Goal: Check status: Check status

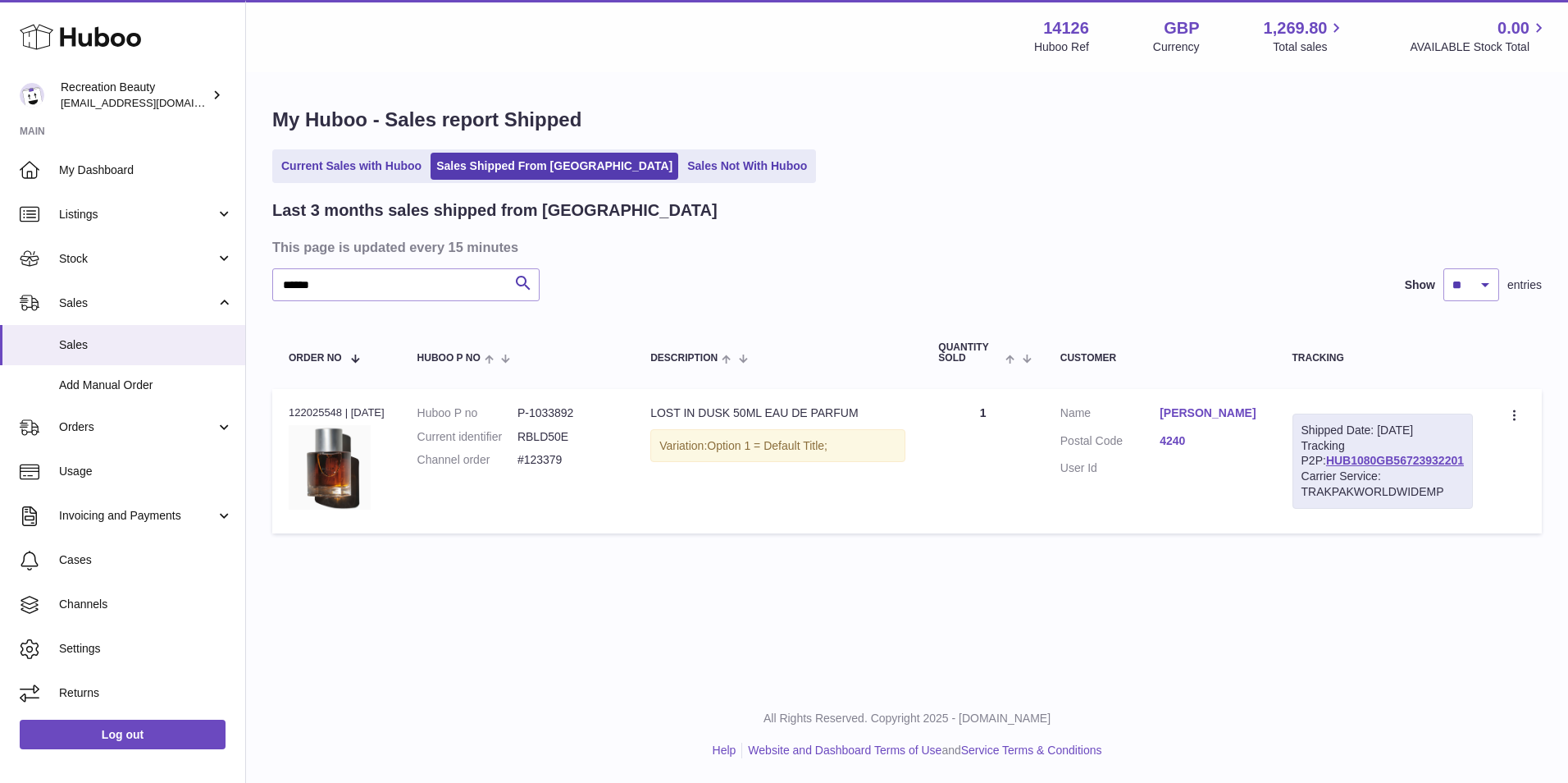
click at [641, 262] on div "Last 3 months sales shipped from Huboo This page is updated every 15 minutes **…" at bounding box center [907, 371] width 1270 height 343
drag, startPoint x: 251, startPoint y: 273, endPoint x: 191, endPoint y: 267, distance: 60.3
click at [191, 267] on div "Huboo Recreation Beauty customercare@recreationbeauty.com Main My Dashboard Lis…" at bounding box center [784, 391] width 1568 height 783
click at [182, 90] on div "Recreation Beauty customercare@recreationbeauty.com" at bounding box center [134, 94] width 147 height 31
click at [114, 733] on link "Log out" at bounding box center [122, 734] width 206 height 30
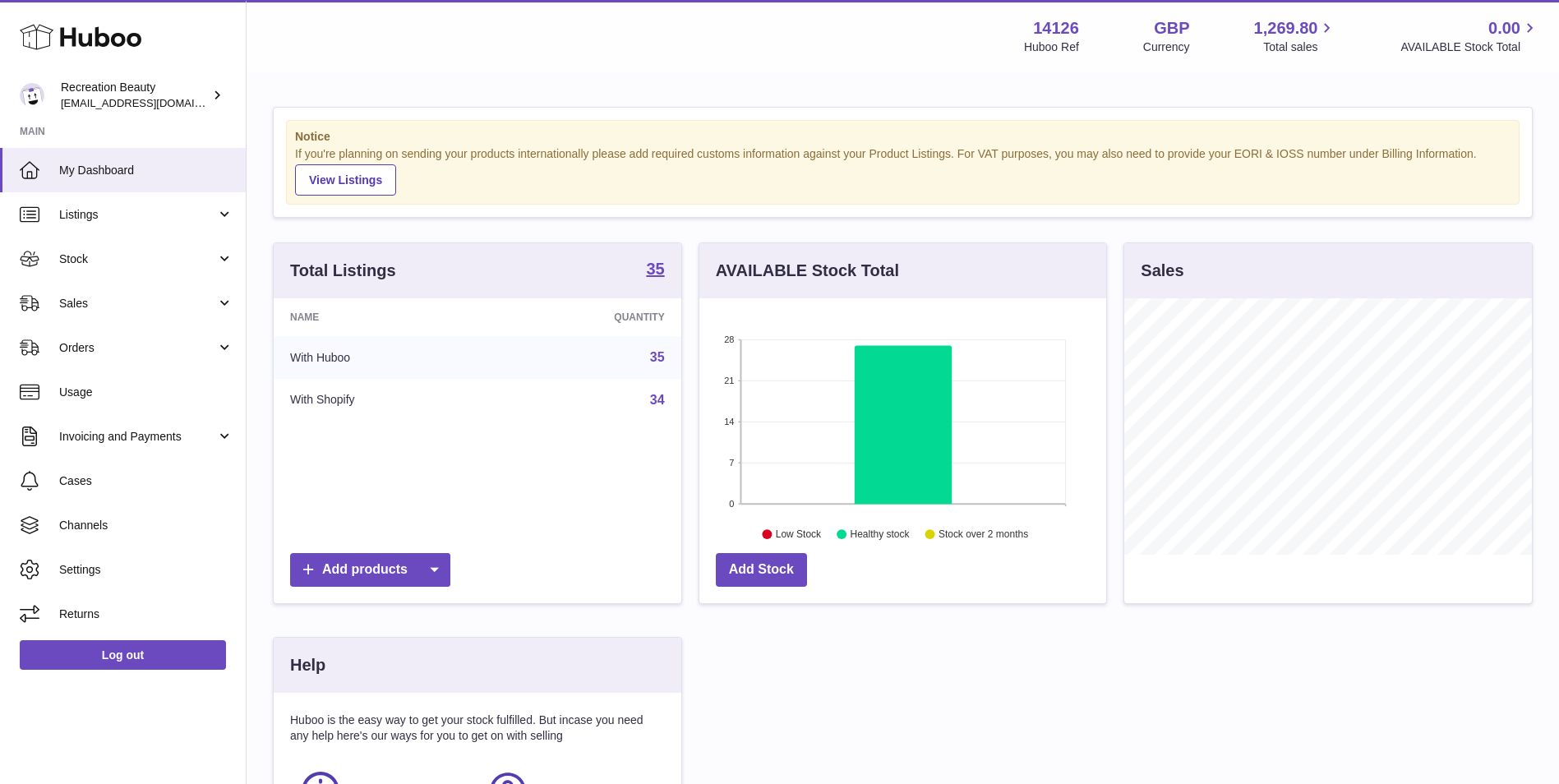
scroll to position [256, 407]
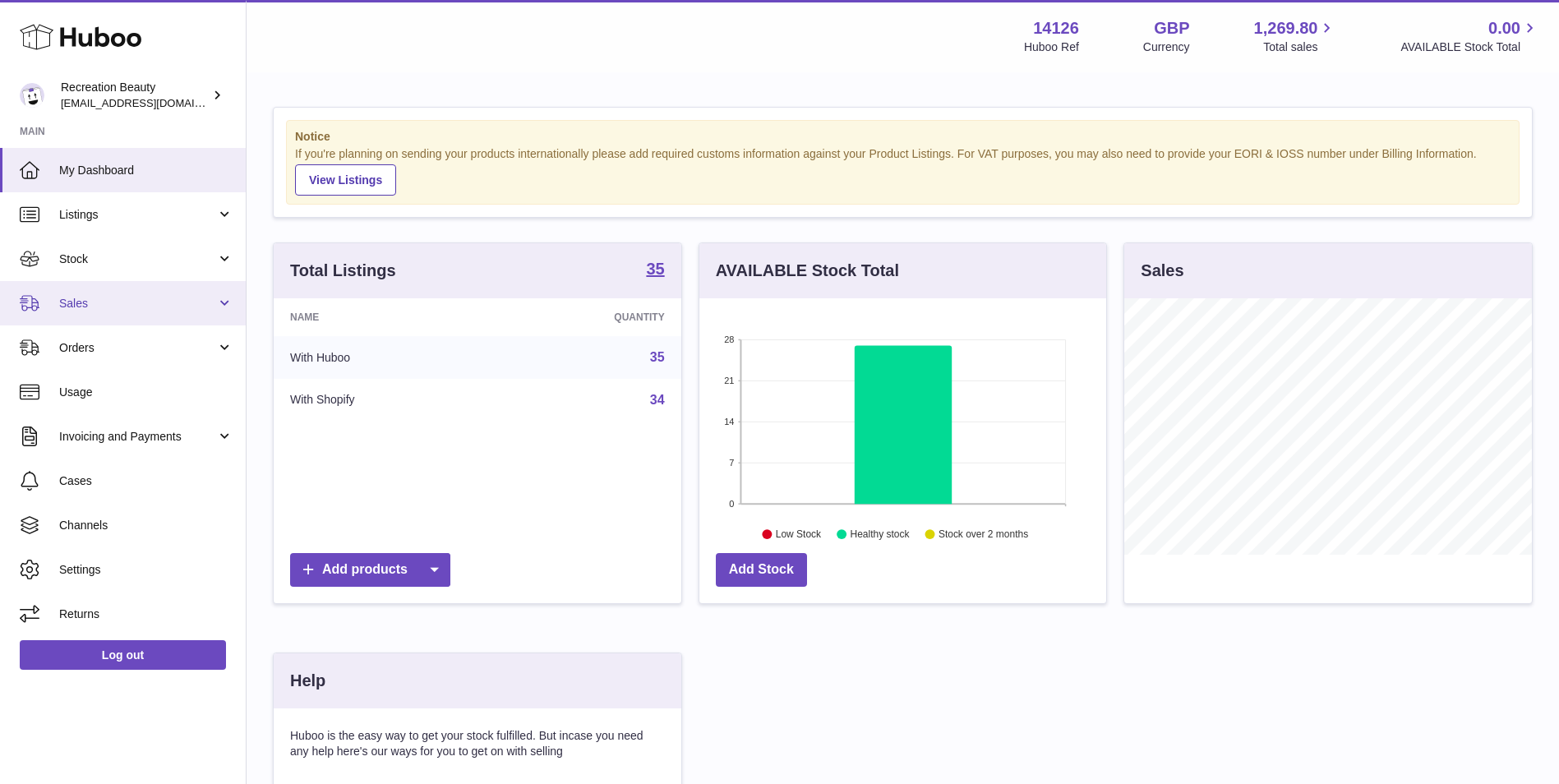
click at [116, 297] on span "Sales" at bounding box center [137, 303] width 157 height 16
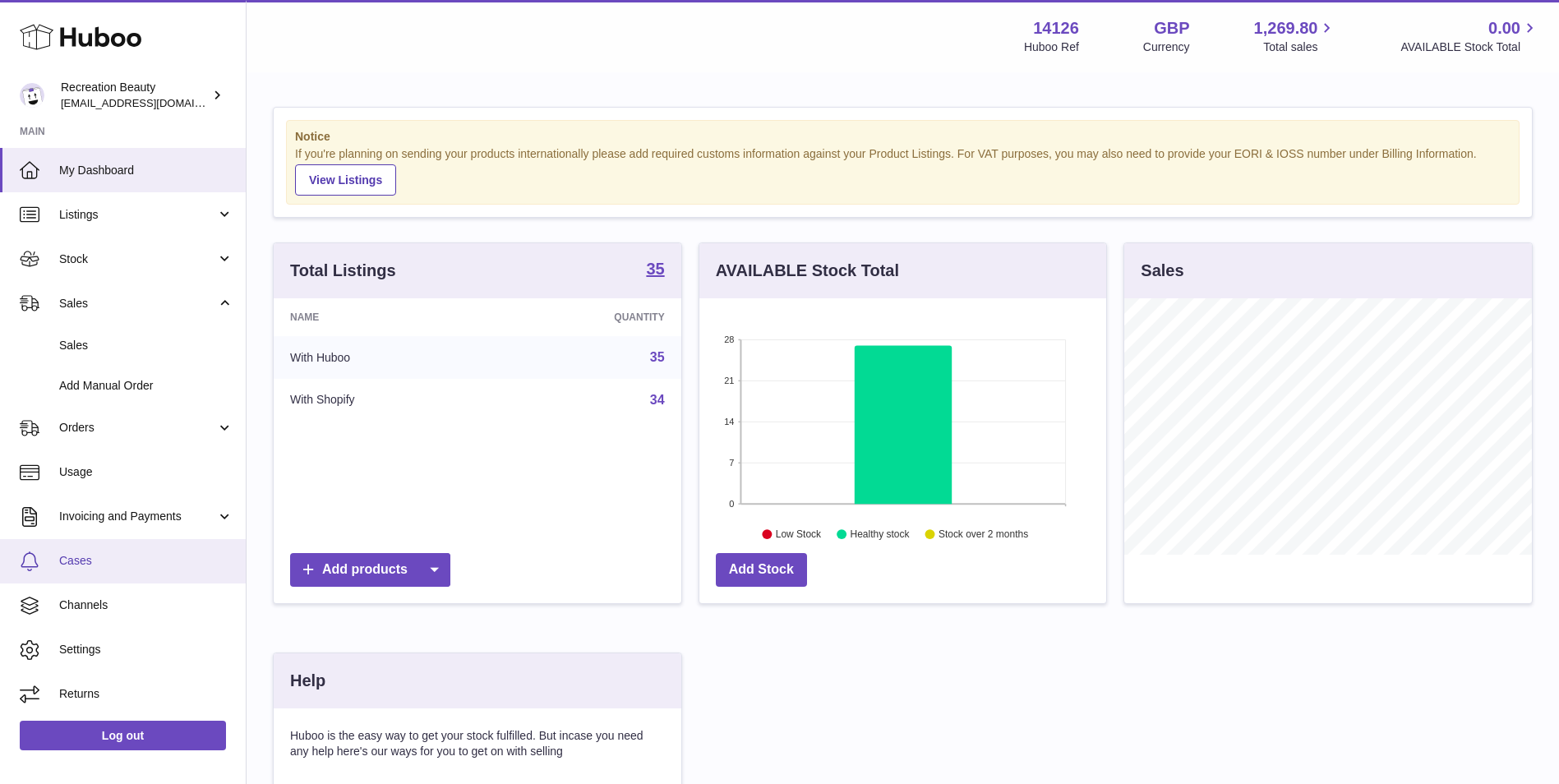
click at [109, 567] on span "Cases" at bounding box center [146, 561] width 174 height 16
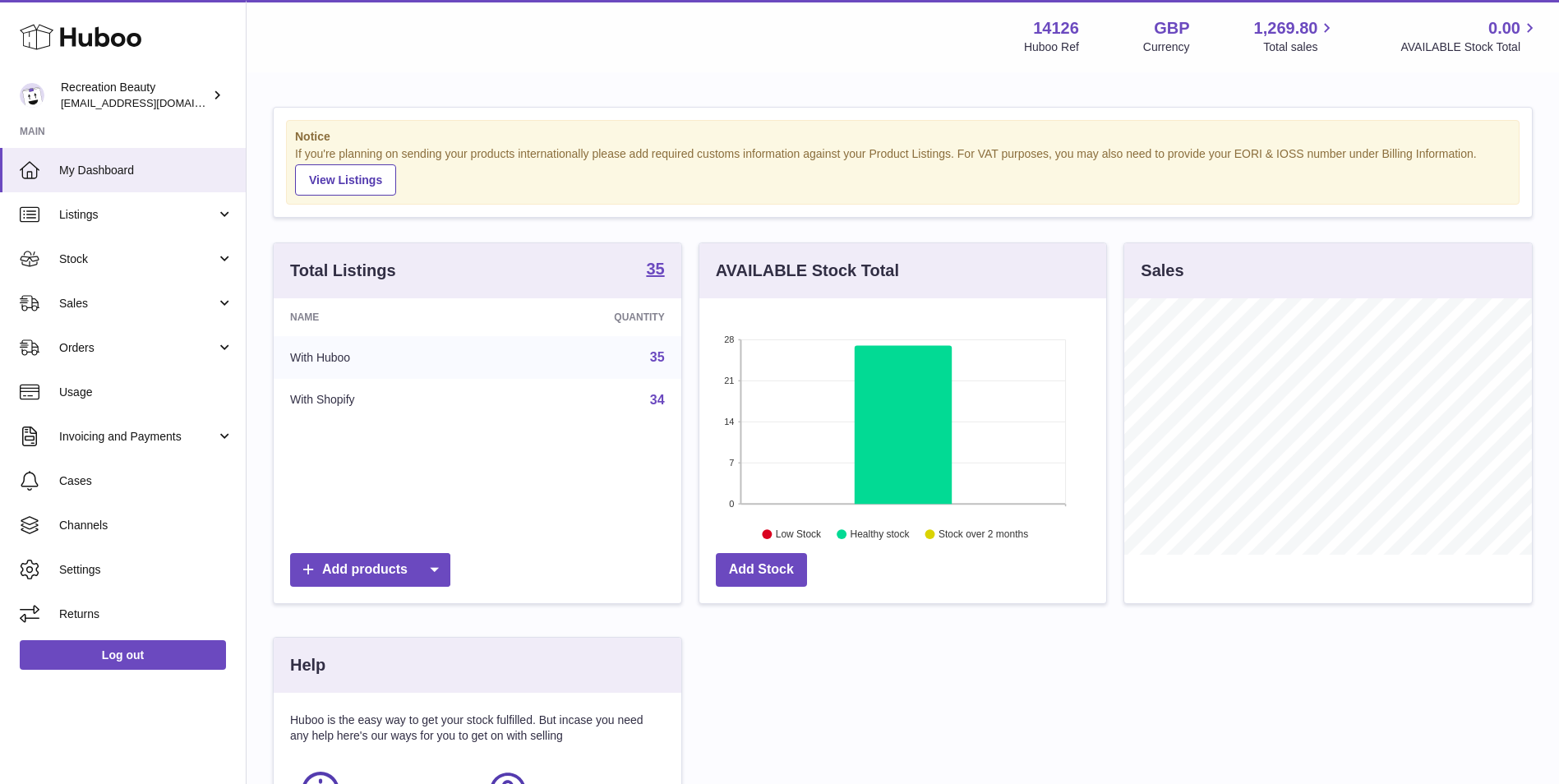
scroll to position [256, 407]
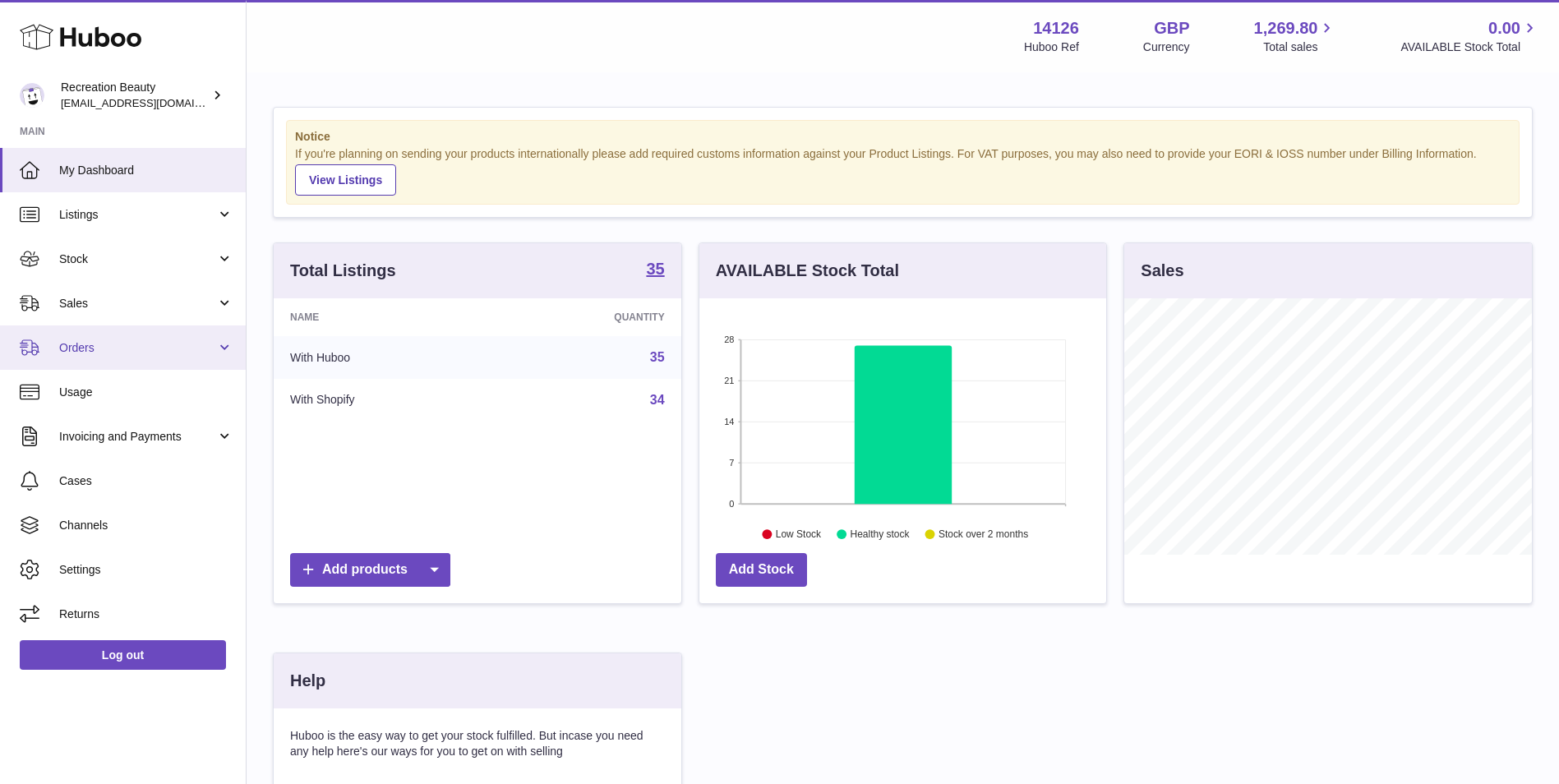
click at [125, 354] on span "Orders" at bounding box center [137, 348] width 157 height 16
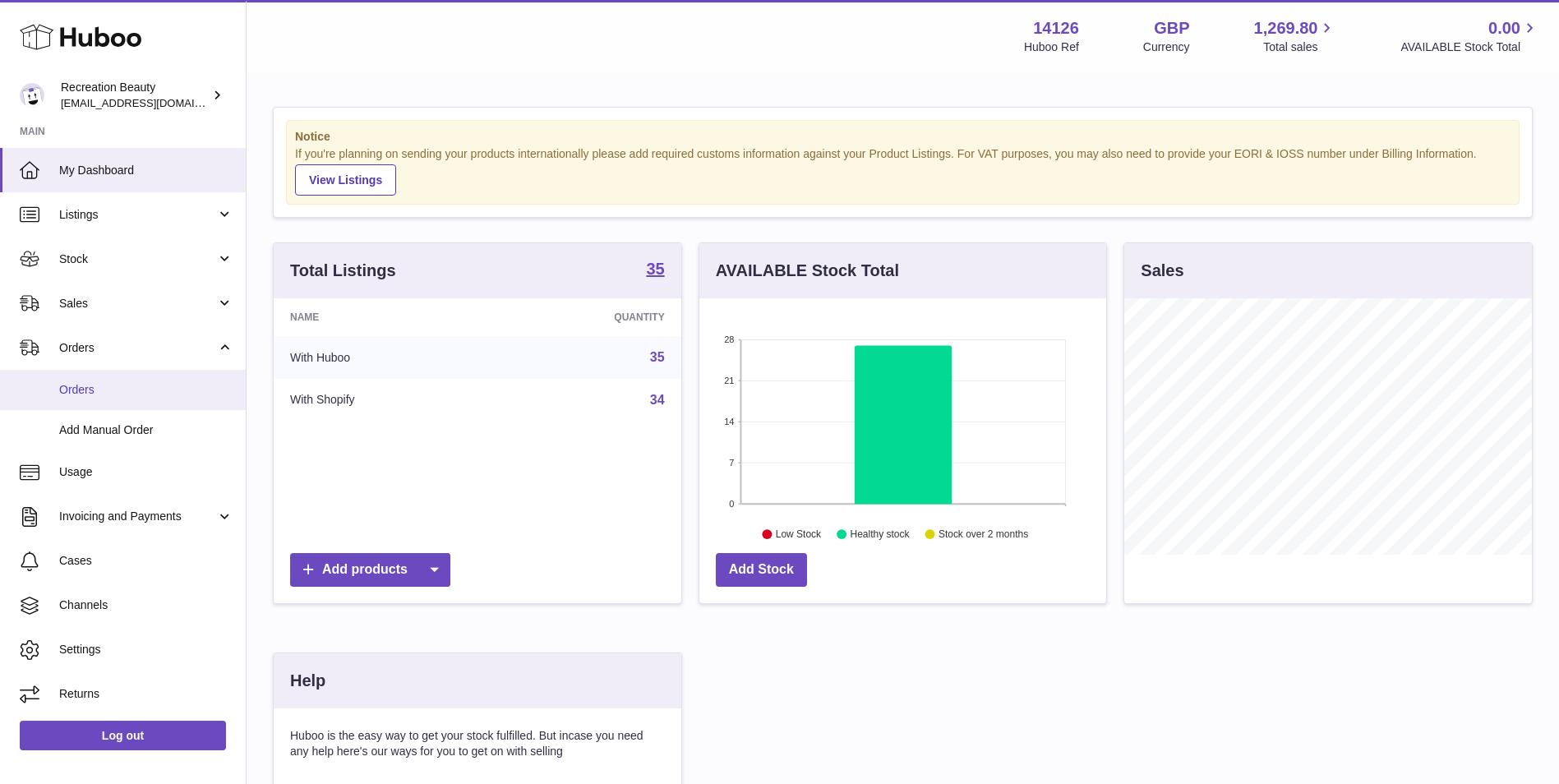
click at [122, 384] on span "Orders" at bounding box center [146, 390] width 174 height 16
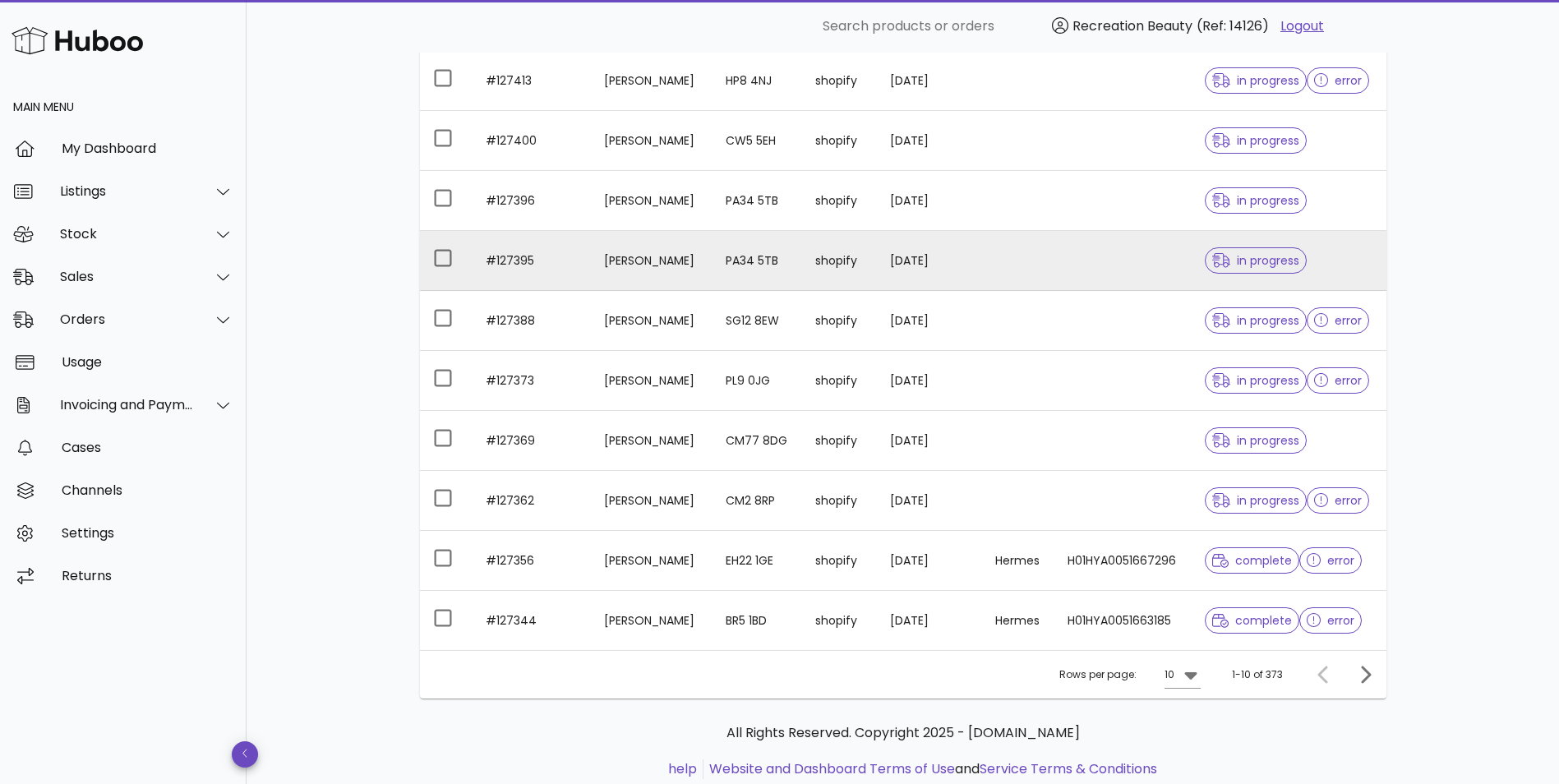
scroll to position [254, 0]
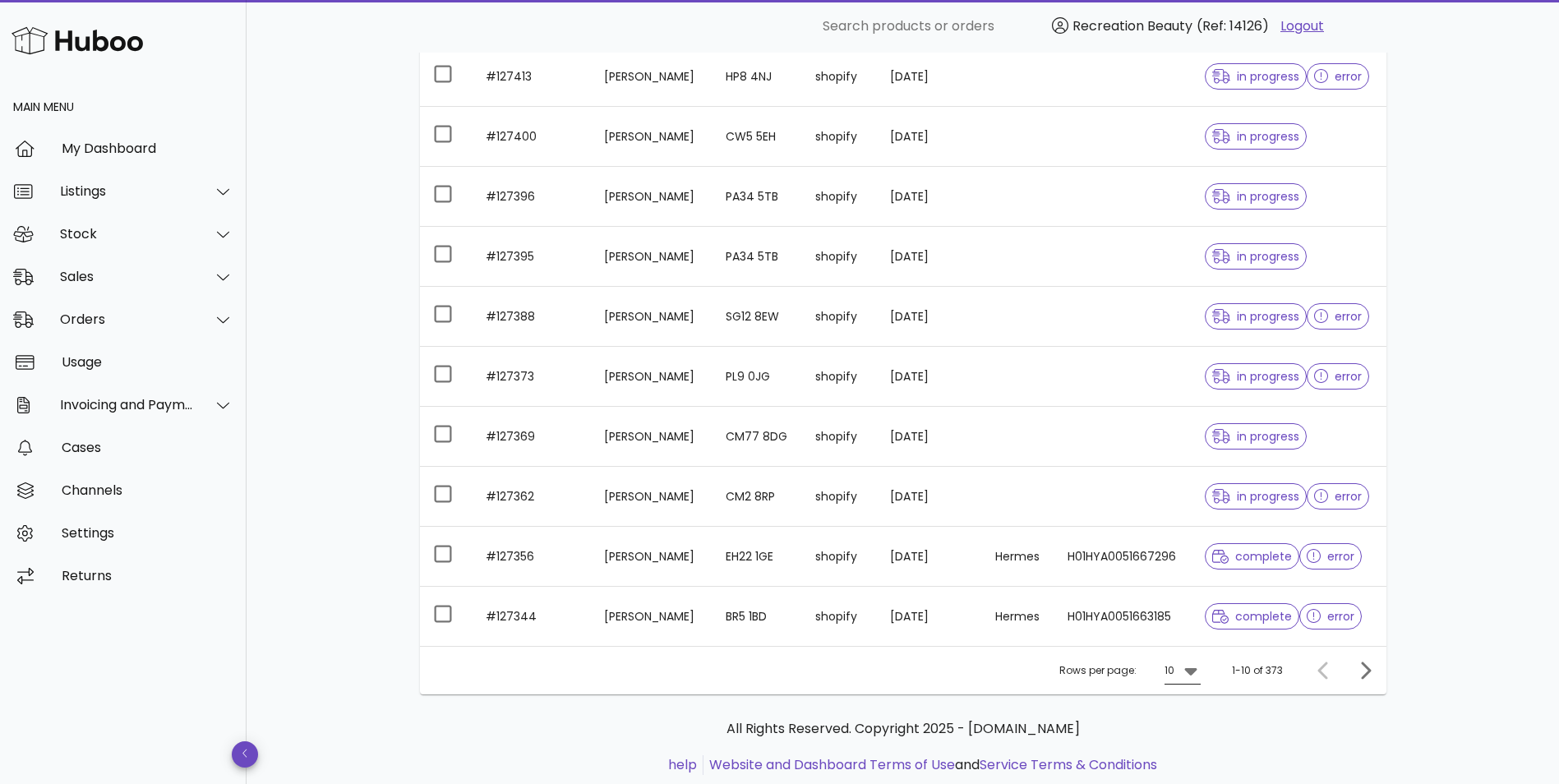
click at [1188, 669] on icon at bounding box center [1190, 672] width 12 height 7
click at [1183, 739] on div "50" at bounding box center [1187, 747] width 17 height 16
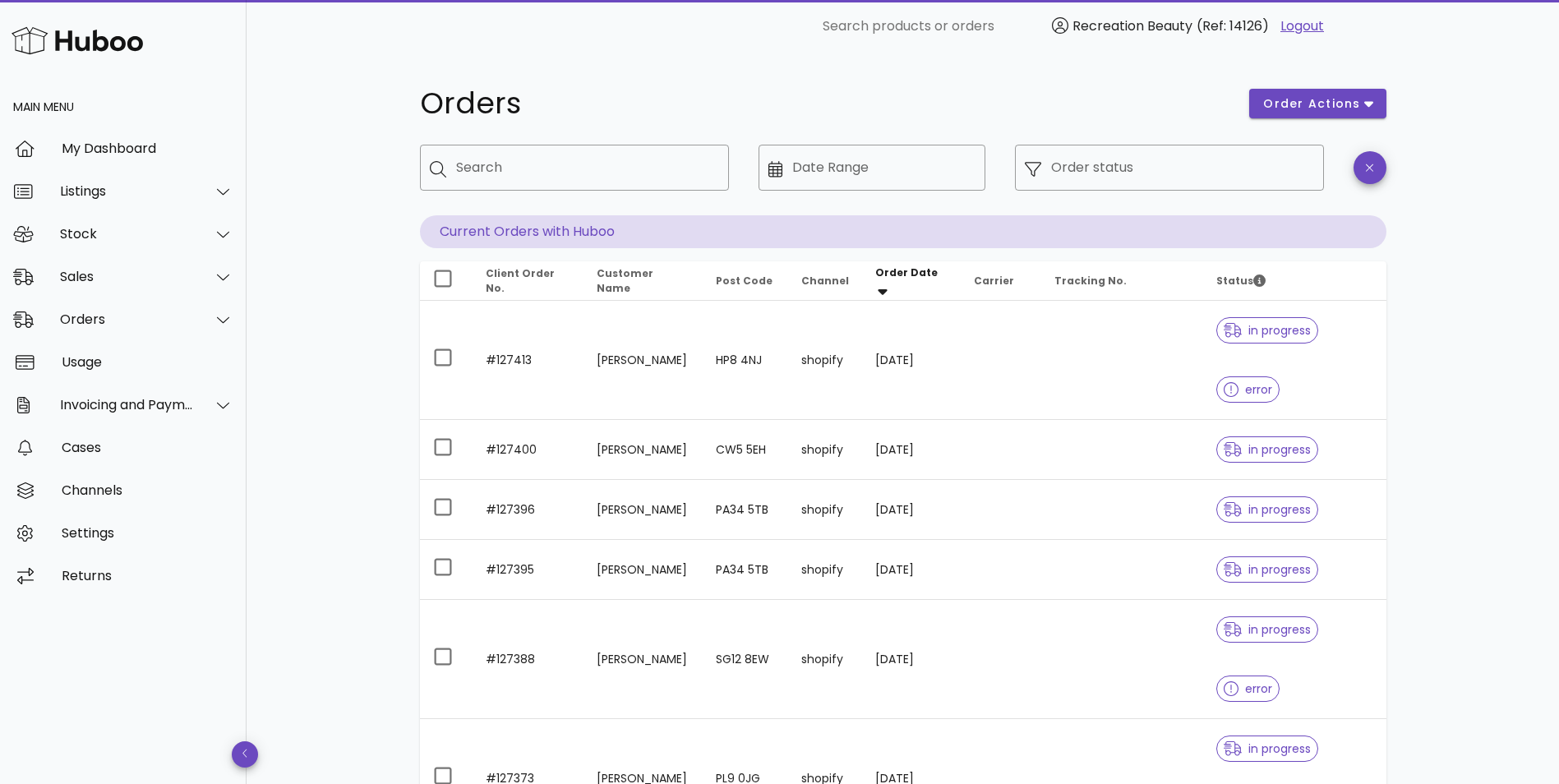
drag, startPoint x: 353, startPoint y: 373, endPoint x: 455, endPoint y: 213, distance: 189.7
click at [455, 213] on div "​ Search" at bounding box center [574, 180] width 309 height 71
click at [517, 178] on input "Search" at bounding box center [586, 167] width 260 height 26
paste input "******"
type input "******"
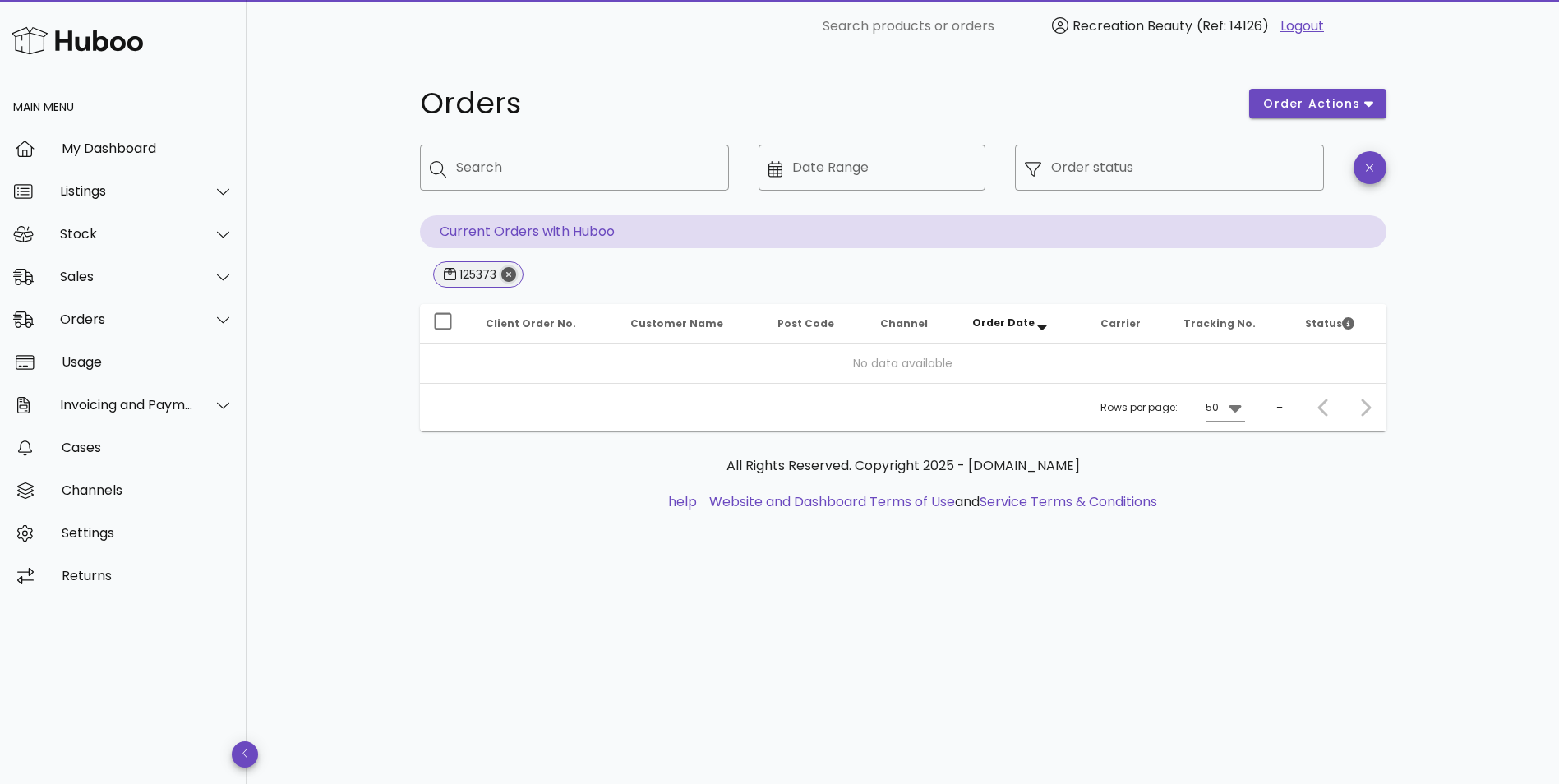
click at [504, 271] on icon "Close" at bounding box center [508, 275] width 15 height 15
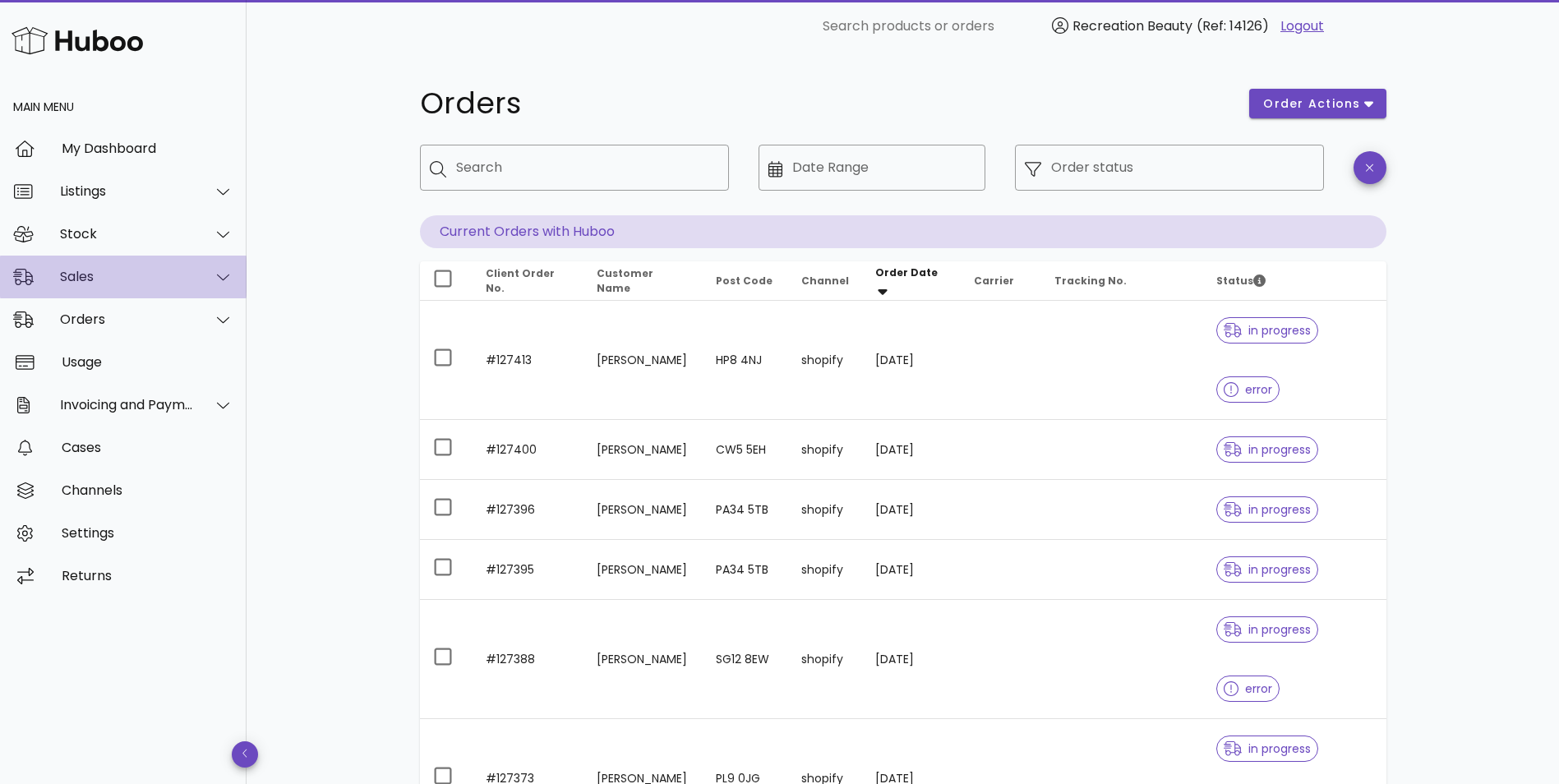
click at [144, 277] on div "Sales" at bounding box center [126, 276] width 134 height 16
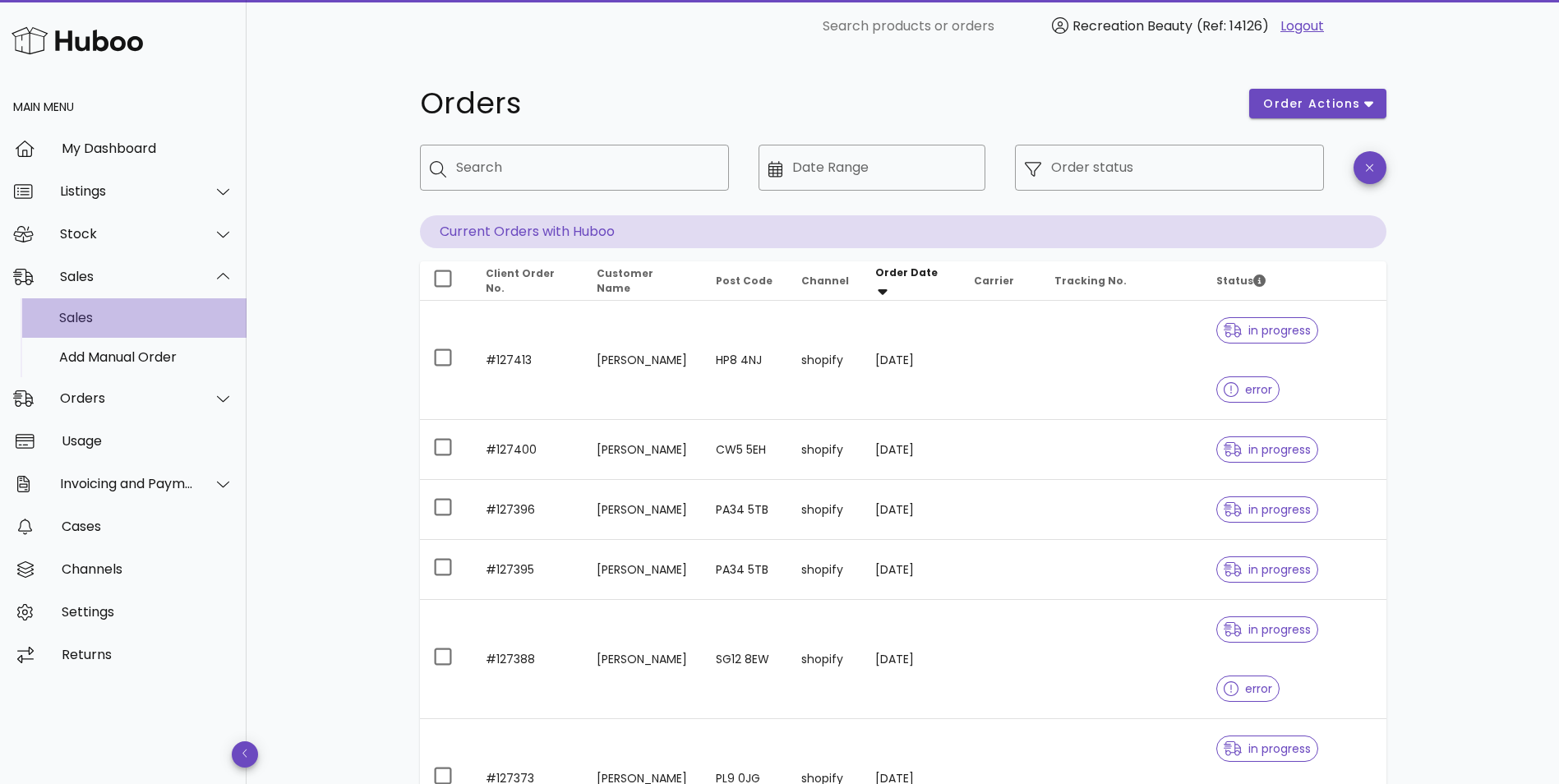
click at [128, 318] on div "Sales" at bounding box center [146, 317] width 174 height 16
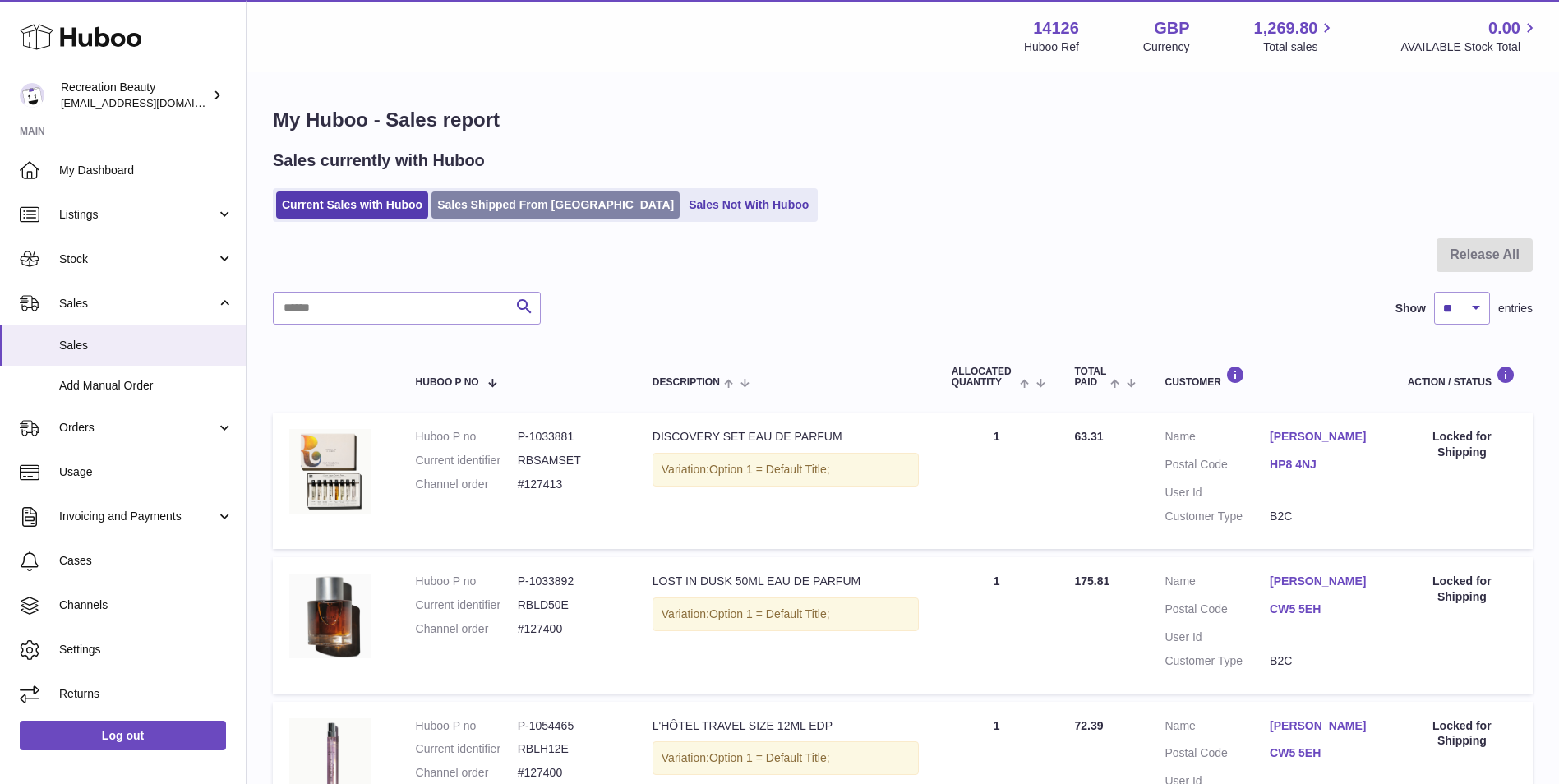
click at [489, 201] on link "Sales Shipped From [GEOGRAPHIC_DATA]" at bounding box center [555, 205] width 248 height 27
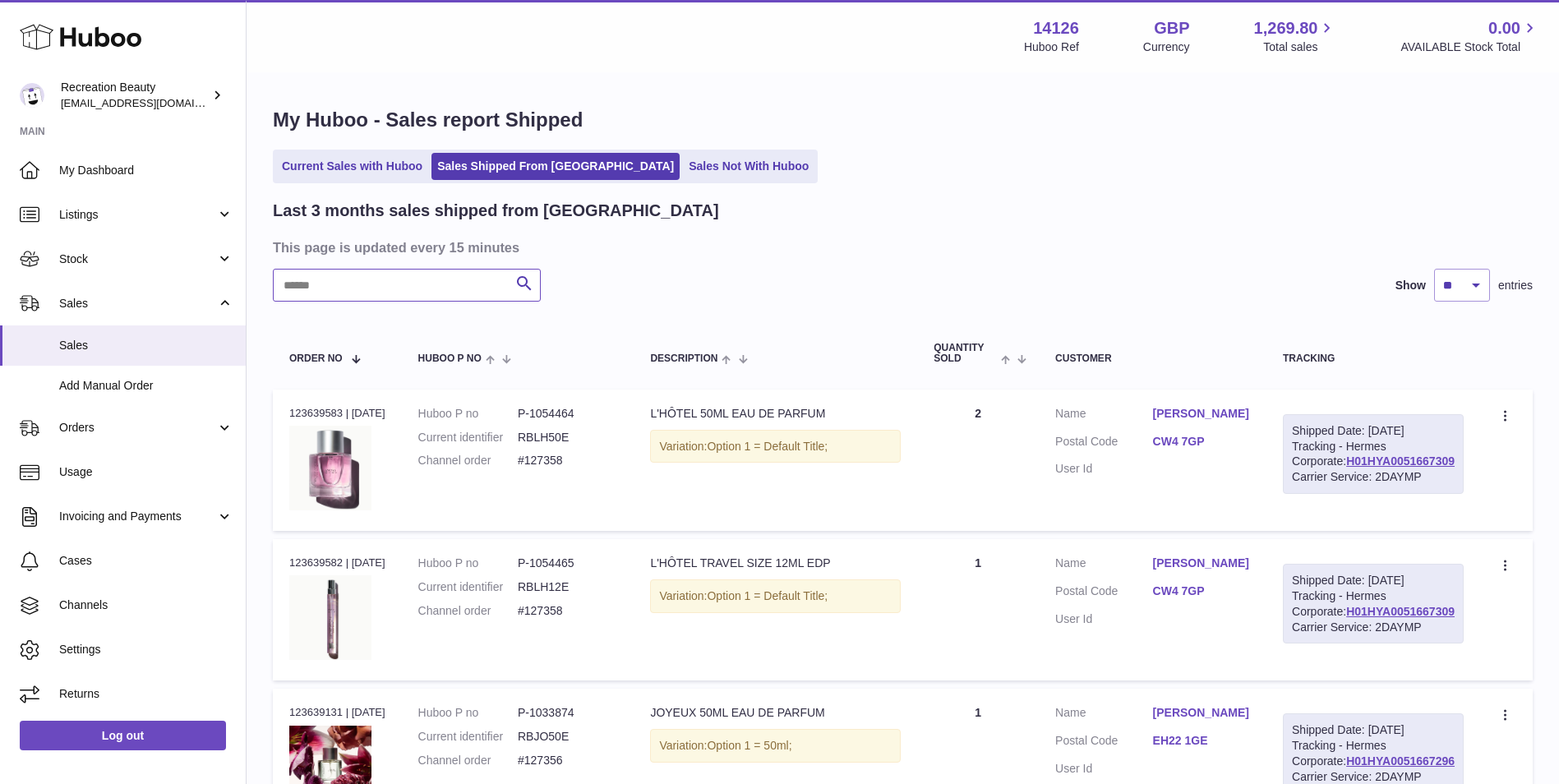
click at [391, 282] on input "text" at bounding box center [407, 284] width 268 height 33
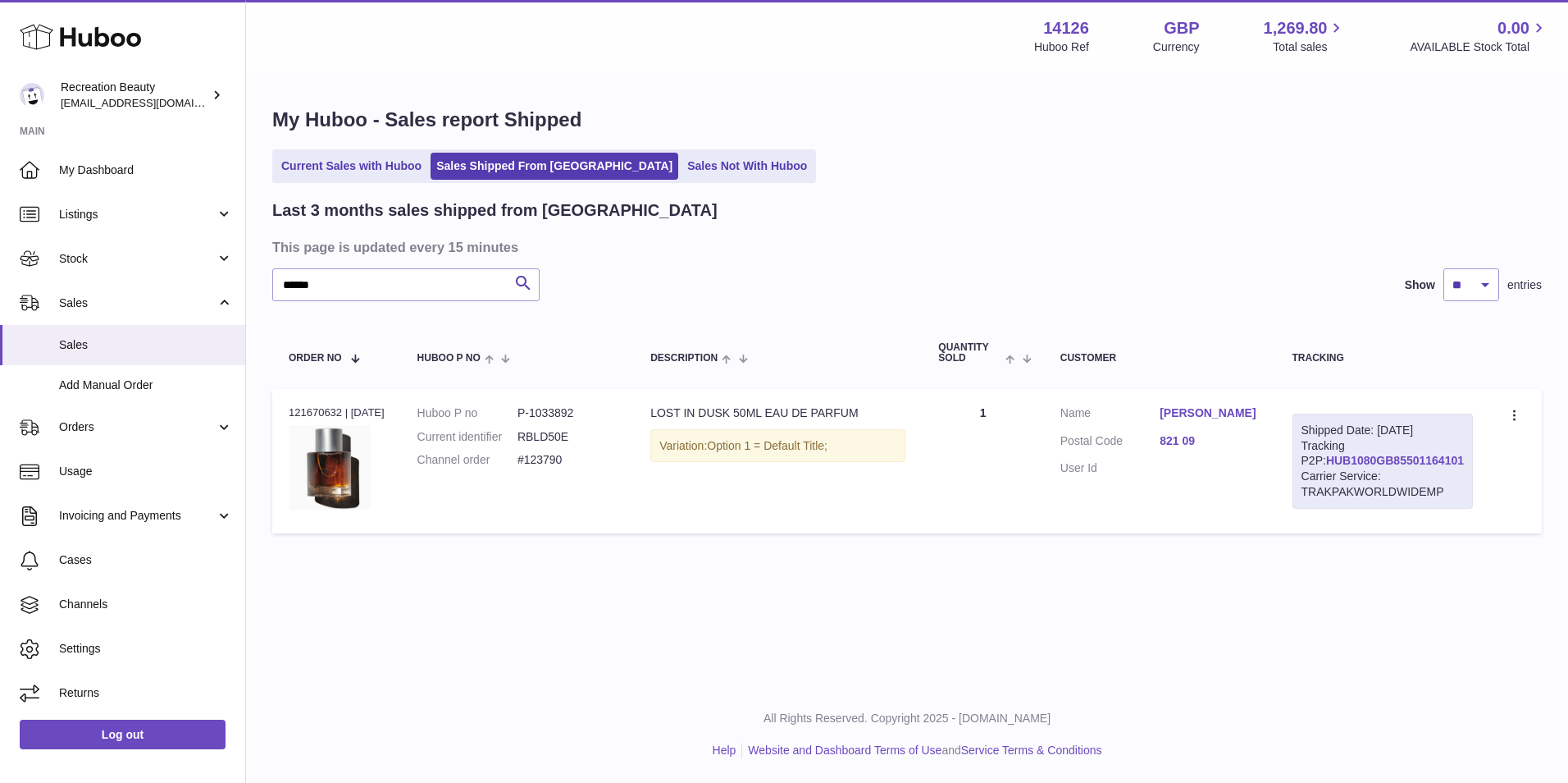
click at [1383, 467] on link "HUB1080GB85501164101" at bounding box center [1395, 460] width 138 height 13
drag, startPoint x: 326, startPoint y: 289, endPoint x: 220, endPoint y: 276, distance: 106.8
click at [220, 276] on div "Huboo Recreation Beauty [EMAIL_ADDRESS][DOMAIN_NAME] Main My Dashboard Listings…" at bounding box center [784, 391] width 1568 height 783
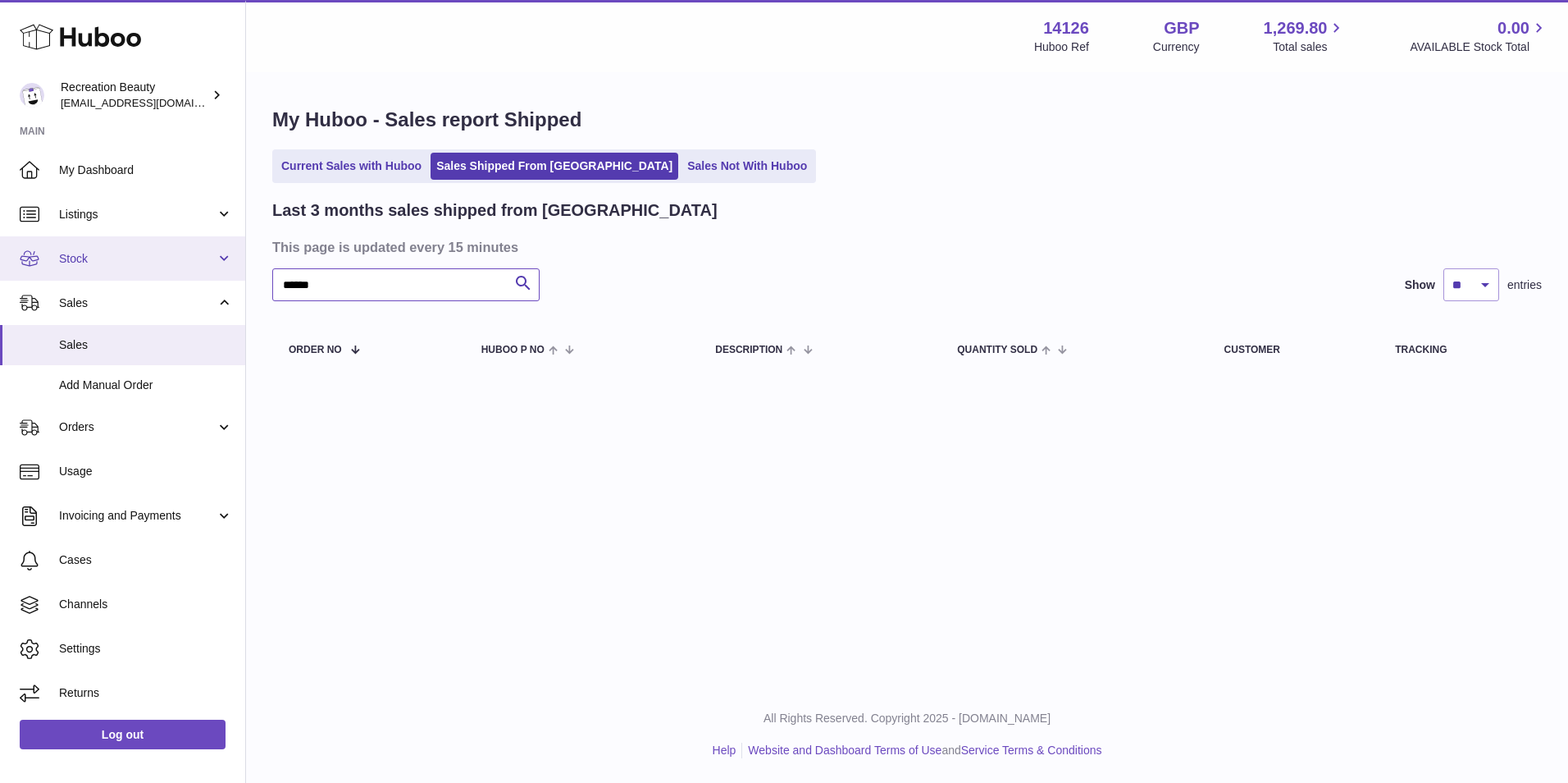
drag, startPoint x: 274, startPoint y: 280, endPoint x: 239, endPoint y: 274, distance: 35.5
click at [239, 274] on div "Huboo Recreation Beauty [EMAIL_ADDRESS][DOMAIN_NAME] Main My Dashboard Listings…" at bounding box center [784, 391] width 1568 height 783
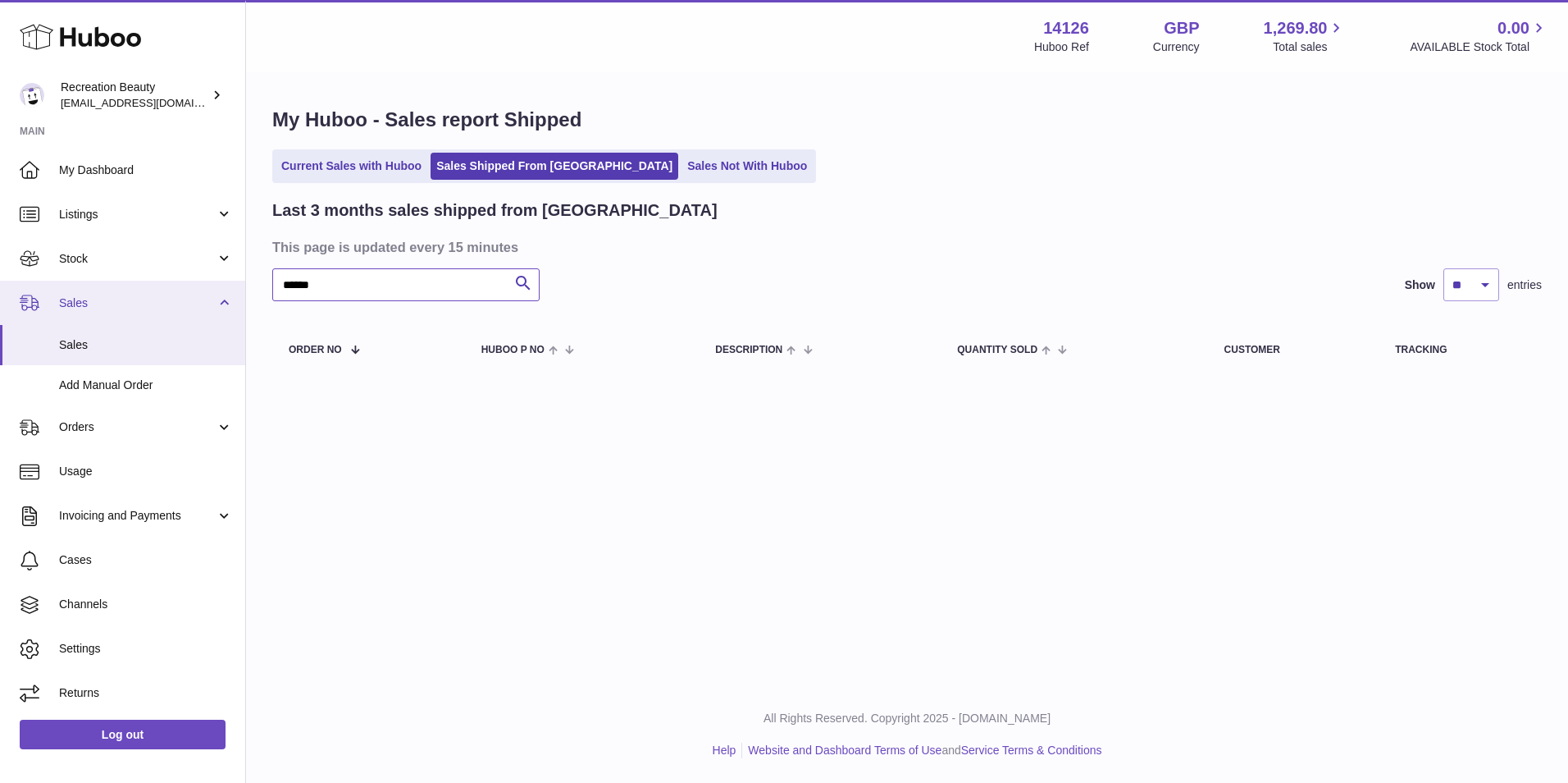
type input "******"
